Goal: Task Accomplishment & Management: Complete application form

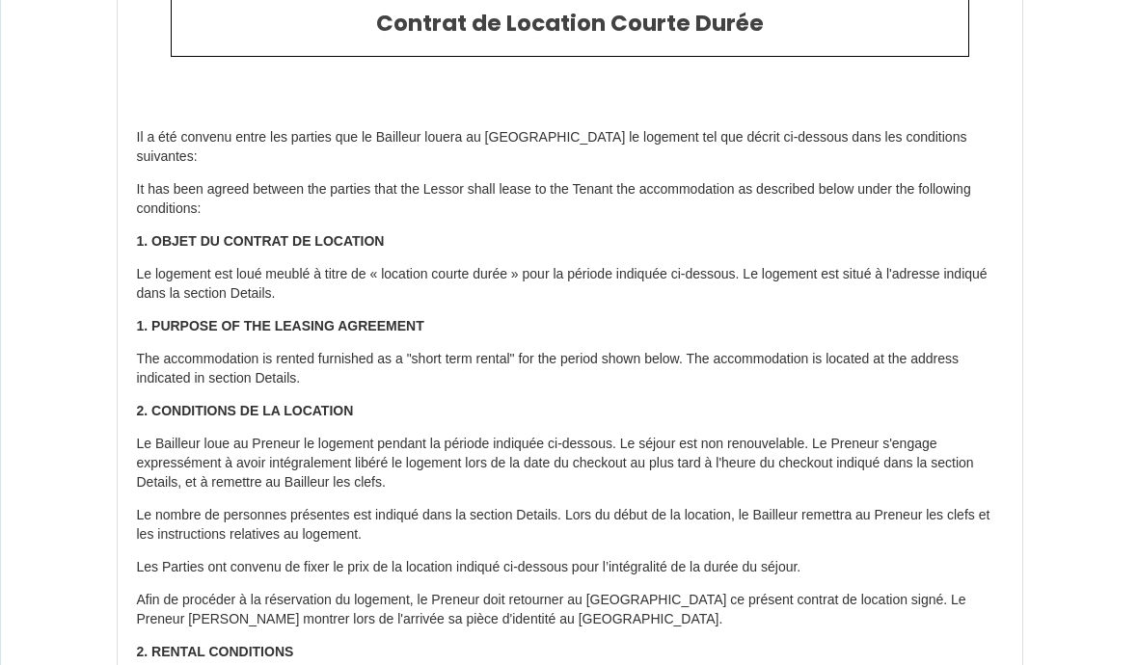
scroll to position [82, 0]
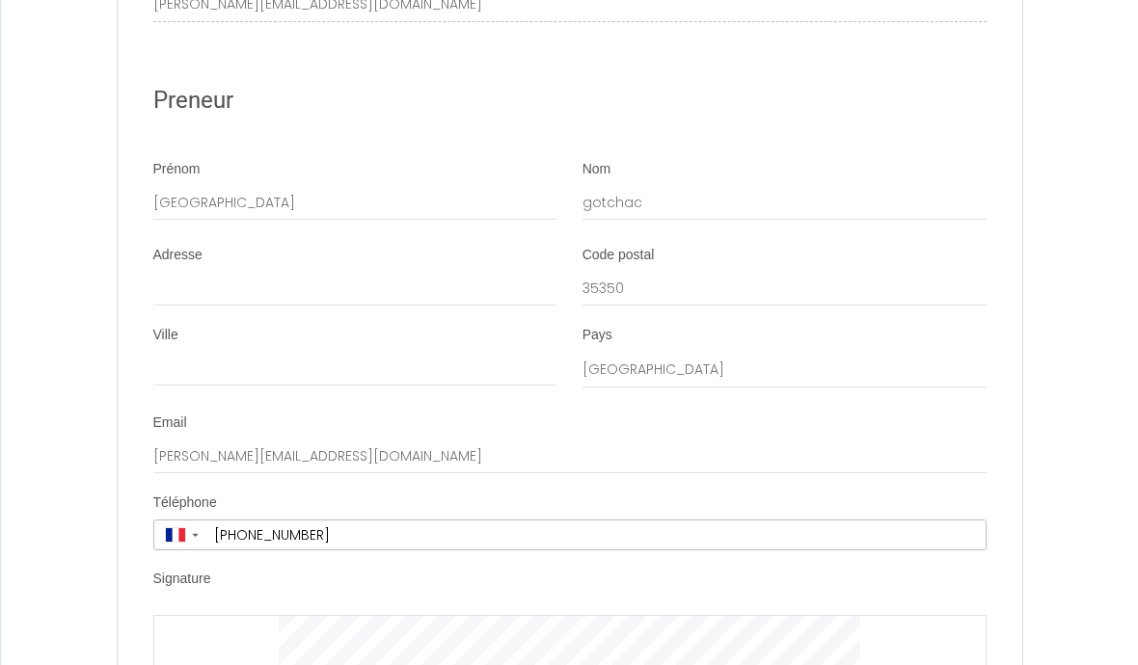
scroll to position [3629, 0]
click at [214, 272] on input "Adresse" at bounding box center [355, 289] width 404 height 35
type input "La Haute Mettrie Four Doré"
click at [474, 352] on input "Ville" at bounding box center [355, 369] width 404 height 35
type input "St Coulomb"
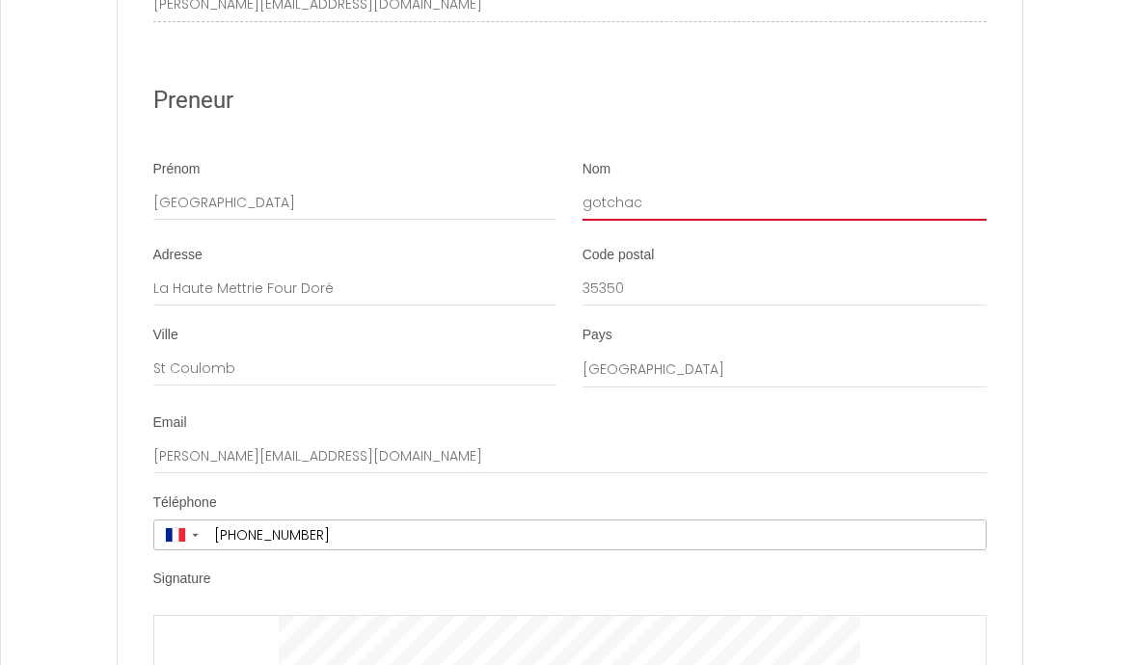
click at [690, 186] on input "gotchac" at bounding box center [784, 203] width 404 height 35
type input "Gotchac"
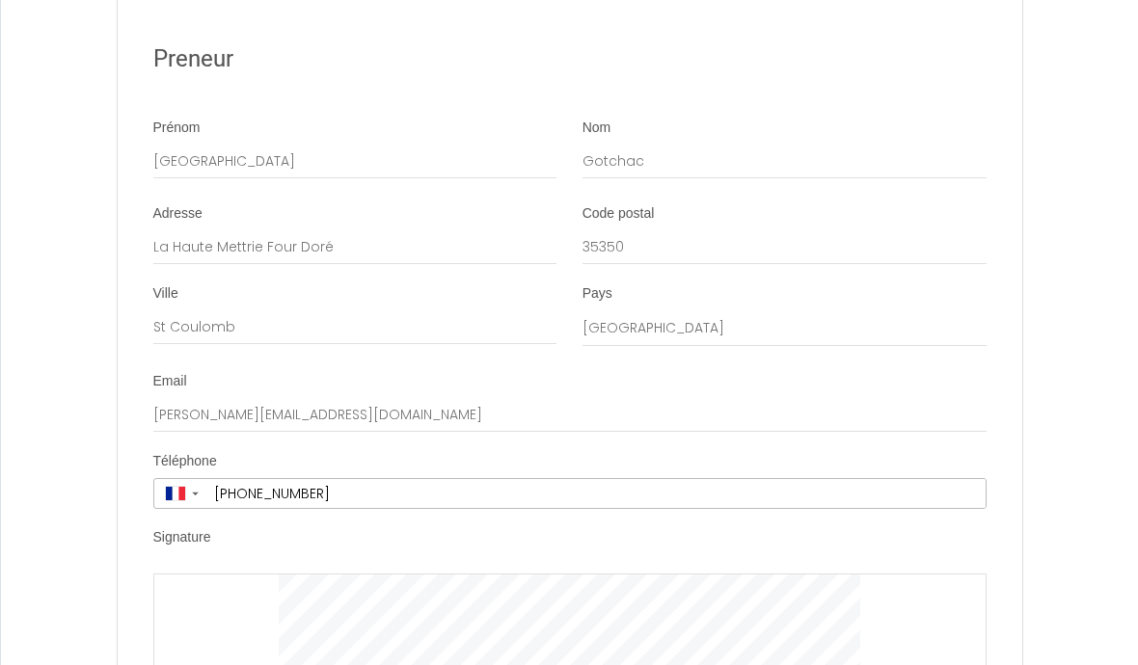
scroll to position [3735, 0]
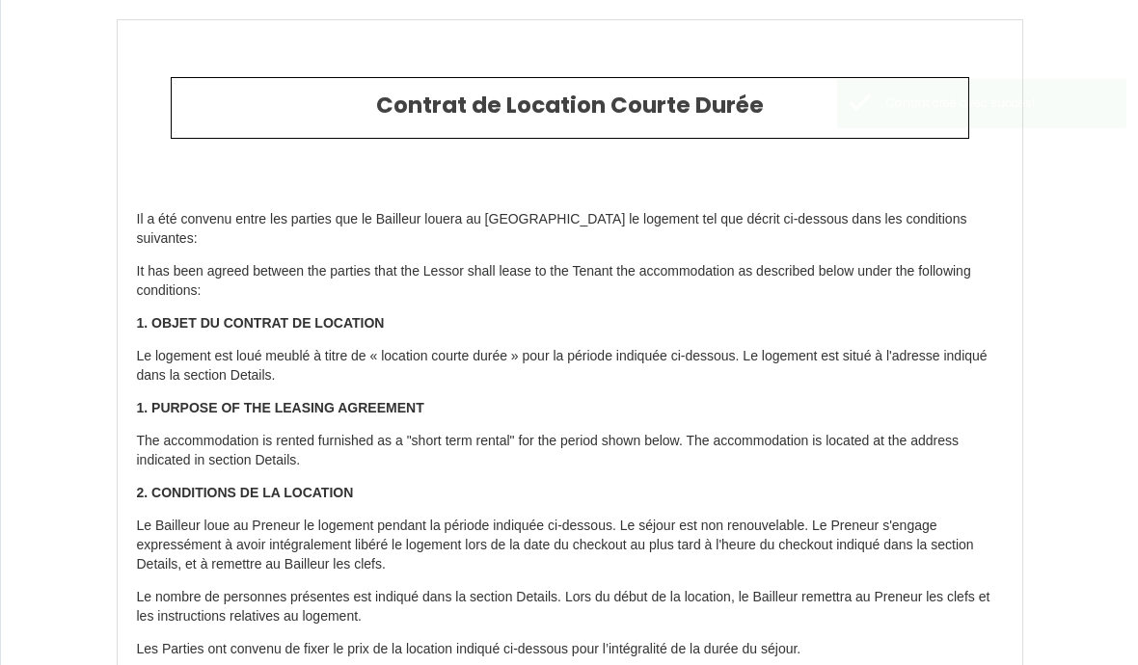
type input "106.4"
type input "5850"
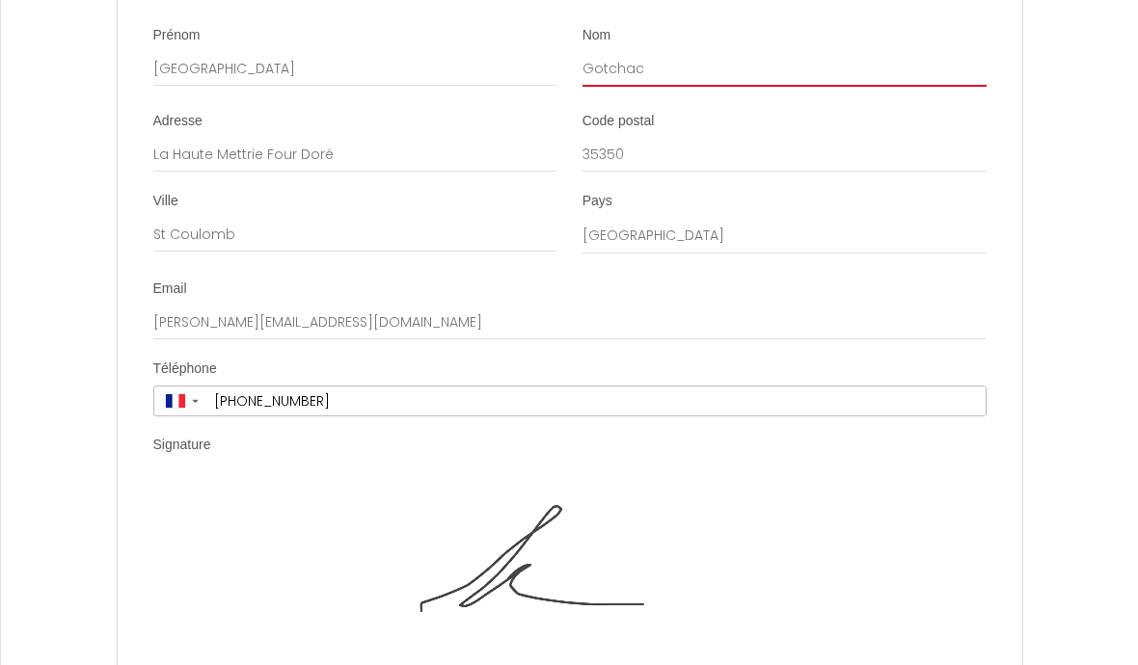
scroll to position [3928, 0]
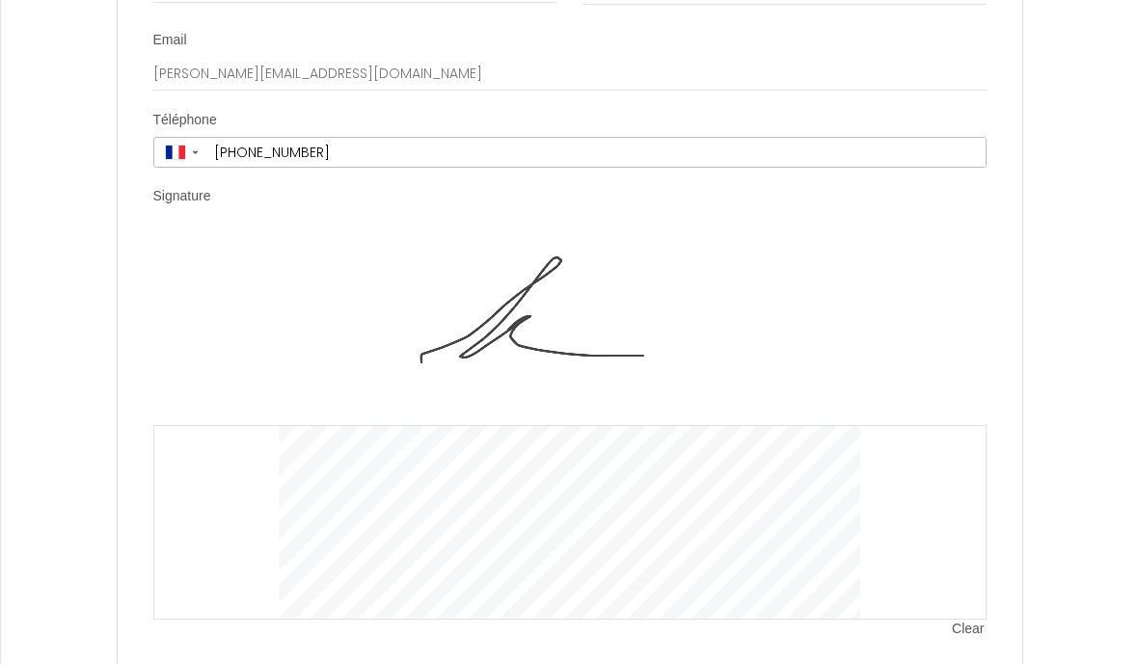
scroll to position [4012, 0]
